Goal: Information Seeking & Learning: Find specific fact

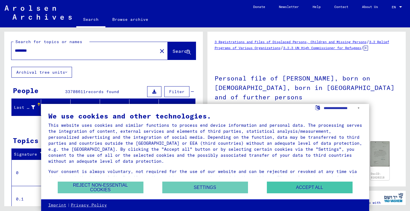
click at [279, 186] on button "Accept all" at bounding box center [310, 188] width 86 height 12
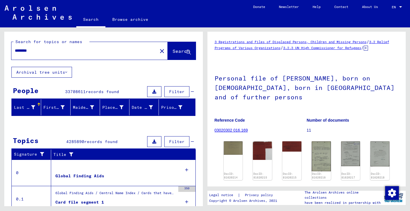
click at [34, 107] on icon at bounding box center [33, 107] width 4 height 4
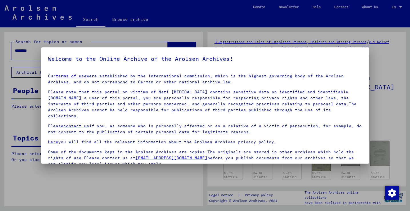
drag, startPoint x: 42, startPoint y: 51, endPoint x: 6, endPoint y: 52, distance: 35.7
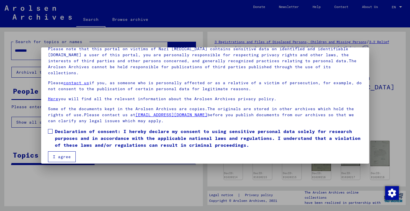
scroll to position [43, 0]
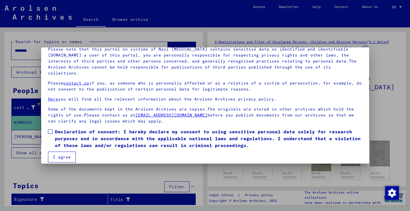
click at [50, 128] on label "Declaration of consent: I hereby declare my consent to using sensitive personal…" at bounding box center [205, 138] width 314 height 21
click at [63, 152] on button "I agree" at bounding box center [62, 157] width 28 height 11
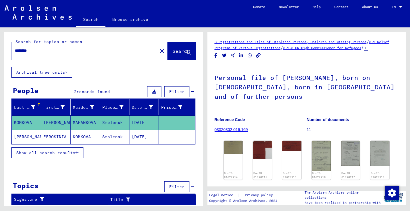
drag, startPoint x: 40, startPoint y: 50, endPoint x: 5, endPoint y: 49, distance: 34.6
click at [5, 49] on div "Search for topics or names ******** close Search" at bounding box center [103, 49] width 199 height 35
type input "*"
type input "*******"
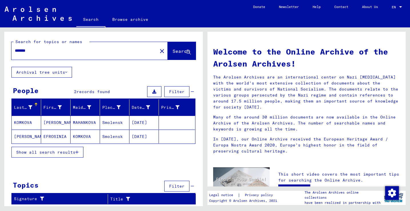
click at [28, 135] on mat-cell "[PERSON_NAME]" at bounding box center [26, 137] width 29 height 14
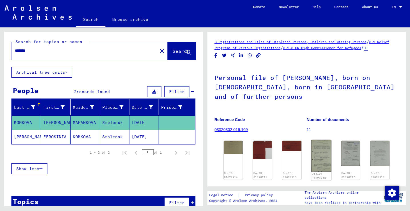
click at [318, 159] on img at bounding box center [321, 156] width 20 height 32
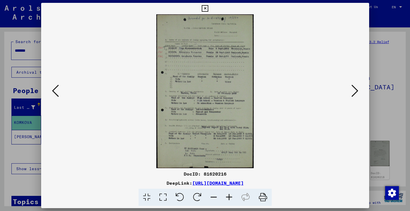
click at [356, 94] on icon at bounding box center [354, 91] width 7 height 14
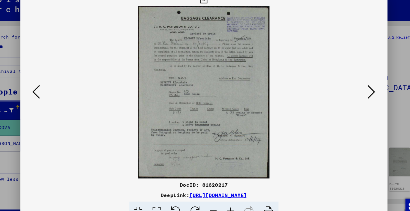
click at [351, 85] on icon at bounding box center [354, 91] width 7 height 14
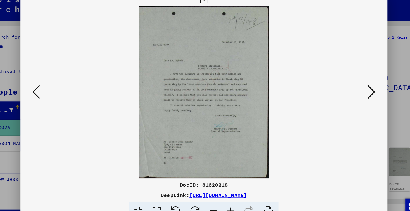
click at [351, 85] on icon at bounding box center [354, 91] width 7 height 14
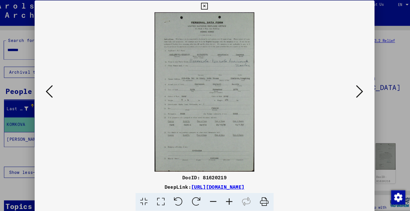
click at [351, 92] on icon at bounding box center [354, 91] width 7 height 14
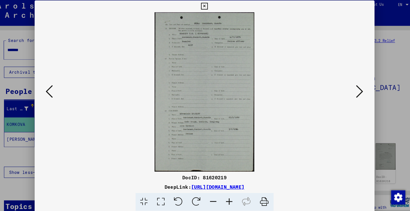
click at [351, 92] on icon at bounding box center [354, 91] width 7 height 14
click at [52, 94] on icon at bounding box center [55, 91] width 7 height 14
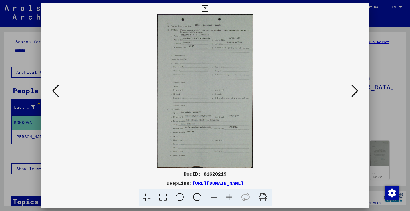
click at [354, 93] on icon at bounding box center [354, 91] width 7 height 14
click at [55, 93] on icon at bounding box center [55, 91] width 7 height 14
click at [58, 91] on icon at bounding box center [55, 91] width 7 height 14
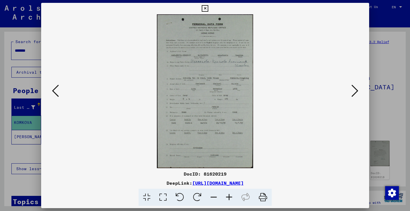
click at [356, 92] on icon at bounding box center [354, 91] width 7 height 14
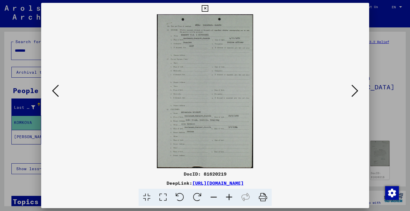
click at [356, 92] on icon at bounding box center [354, 91] width 7 height 14
click at [355, 94] on icon at bounding box center [354, 91] width 7 height 14
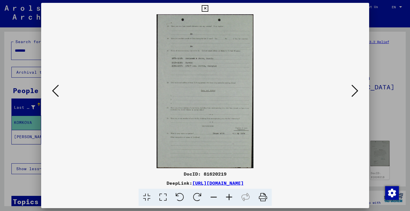
click at [356, 93] on icon at bounding box center [354, 91] width 7 height 14
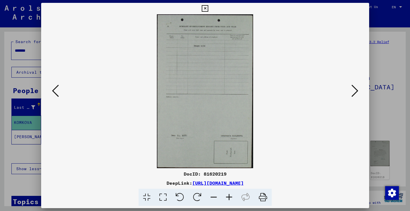
click at [356, 93] on icon at bounding box center [354, 91] width 7 height 14
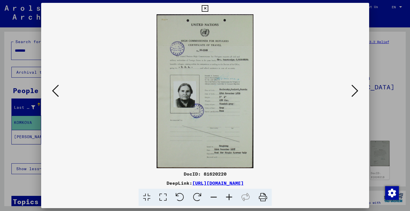
click at [355, 91] on icon at bounding box center [354, 91] width 7 height 14
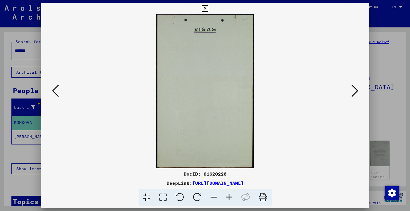
click at [355, 91] on icon at bounding box center [354, 91] width 7 height 14
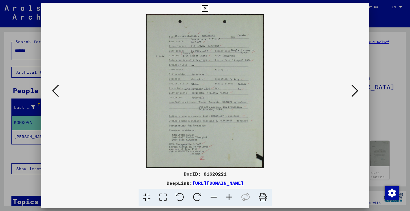
click at [356, 89] on icon at bounding box center [354, 91] width 7 height 14
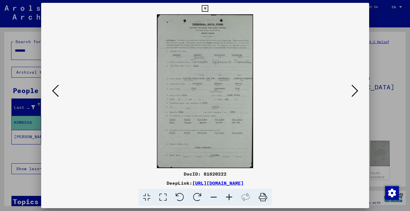
click at [351, 91] on button at bounding box center [355, 91] width 10 height 16
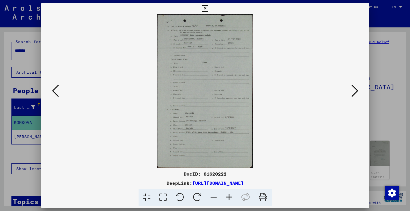
click at [356, 94] on icon at bounding box center [354, 91] width 7 height 14
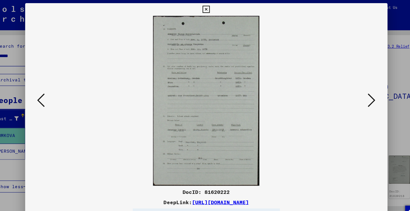
click at [52, 89] on icon at bounding box center [55, 91] width 7 height 14
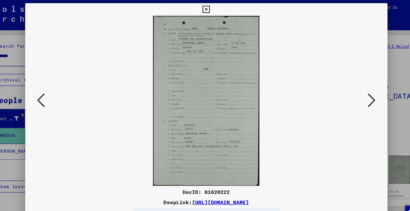
click at [52, 89] on icon at bounding box center [55, 91] width 7 height 14
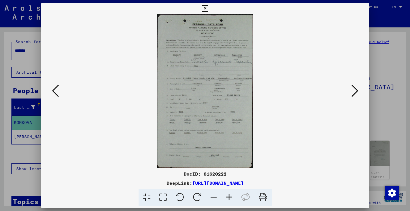
click at [355, 95] on icon at bounding box center [354, 91] width 7 height 14
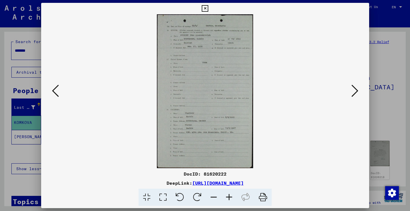
click at [56, 92] on icon at bounding box center [55, 91] width 7 height 14
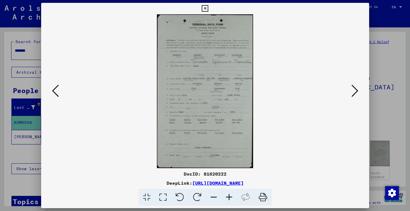
click at [56, 92] on icon at bounding box center [55, 91] width 7 height 14
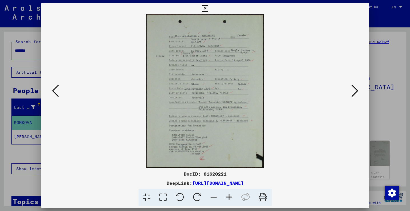
click at [353, 93] on icon at bounding box center [354, 91] width 7 height 14
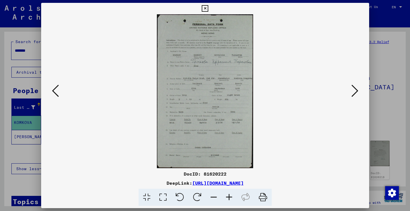
click at [353, 93] on icon at bounding box center [354, 91] width 7 height 14
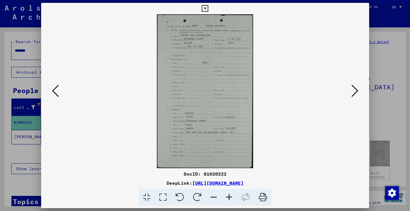
click at [351, 95] on icon at bounding box center [354, 91] width 7 height 14
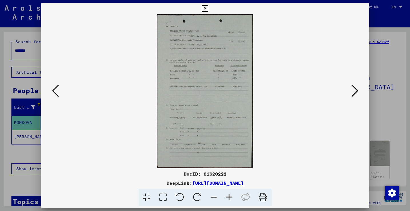
click at [356, 91] on icon at bounding box center [354, 91] width 7 height 14
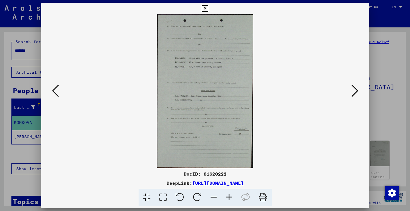
click at [357, 90] on icon at bounding box center [354, 91] width 7 height 14
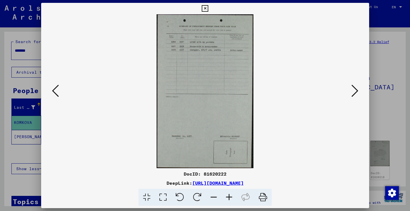
click at [208, 9] on icon at bounding box center [205, 8] width 7 height 7
